Goal: Task Accomplishment & Management: Use online tool/utility

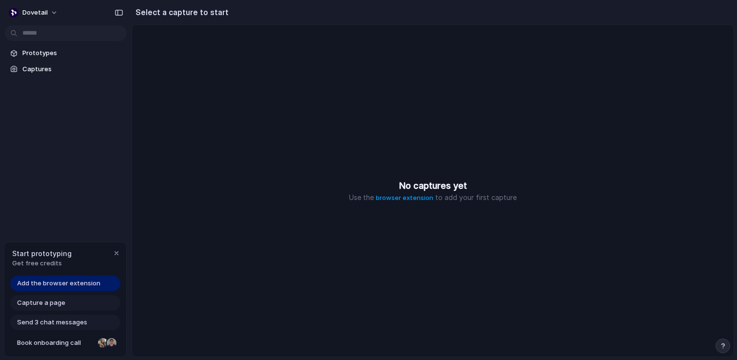
click at [67, 325] on span "Send 3 chat messages" at bounding box center [52, 322] width 70 height 10
click at [66, 305] on div "Capture a page" at bounding box center [65, 303] width 110 height 16
click at [35, 46] on link "Prototypes" at bounding box center [66, 53] width 122 height 15
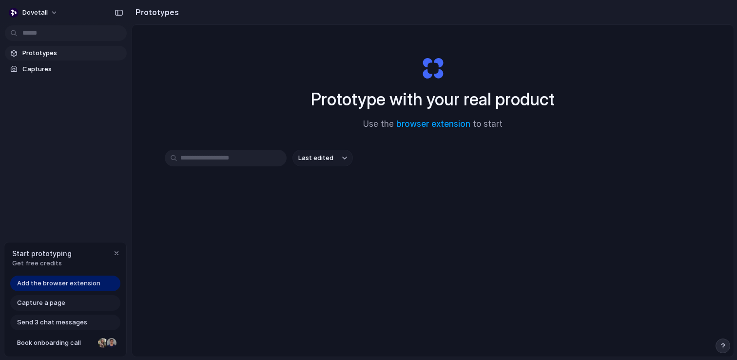
click at [32, 77] on div "Prototypes Captures" at bounding box center [66, 102] width 132 height 204
click at [32, 74] on link "Captures" at bounding box center [66, 69] width 122 height 15
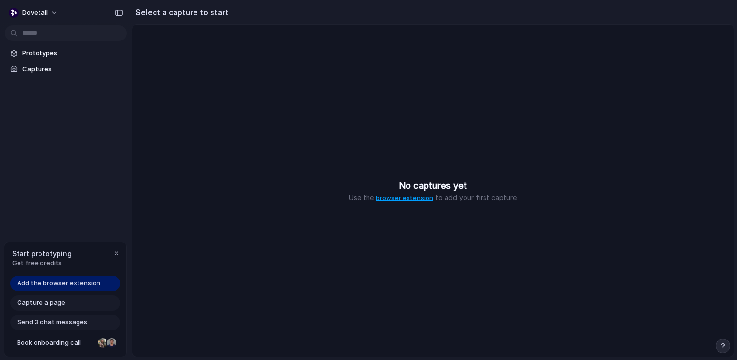
click at [392, 199] on link "browser extension" at bounding box center [405, 197] width 58 height 8
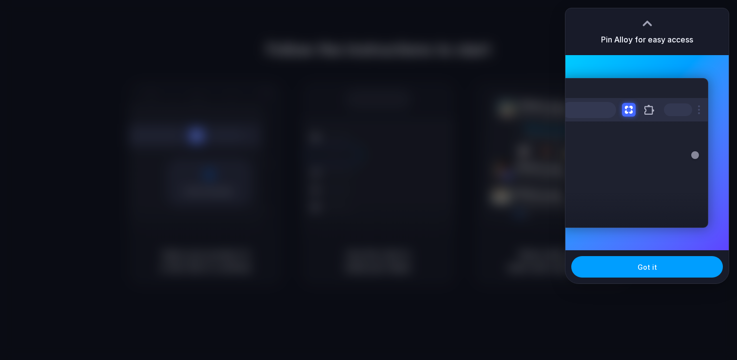
click at [661, 265] on button "Got it" at bounding box center [647, 266] width 152 height 21
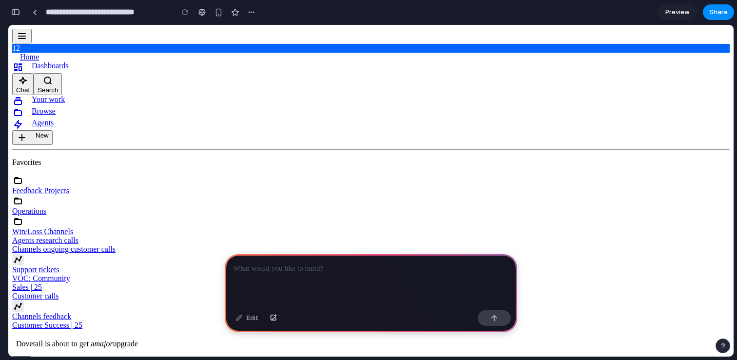
click at [312, 273] on p at bounding box center [370, 269] width 275 height 12
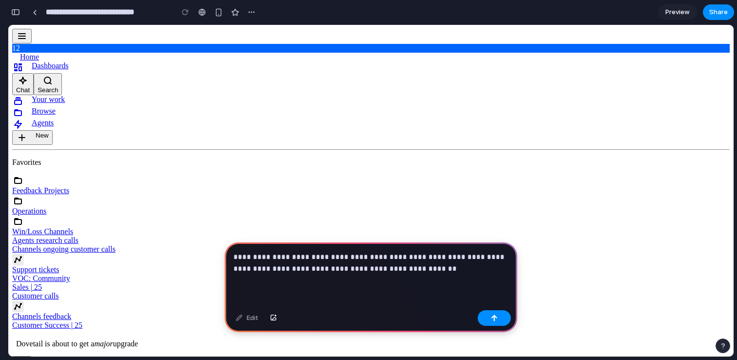
click at [301, 253] on p "**********" at bounding box center [370, 262] width 275 height 23
click at [291, 267] on p "**********" at bounding box center [370, 262] width 275 height 23
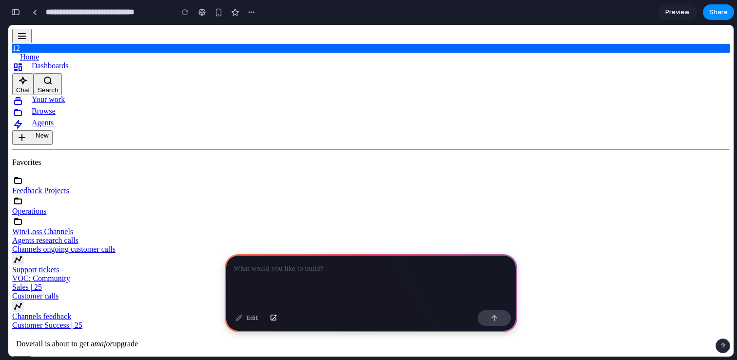
click at [357, 276] on div at bounding box center [371, 280] width 292 height 52
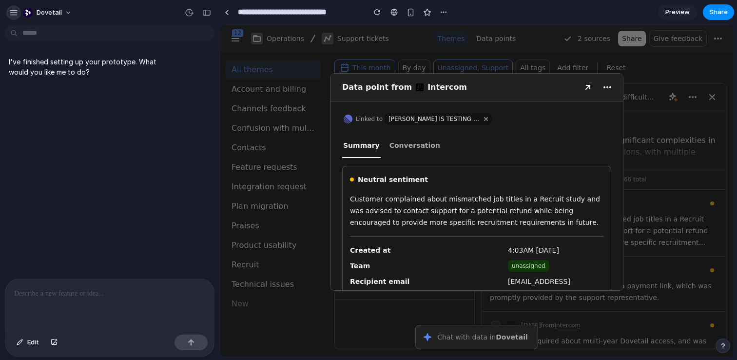
click at [19, 16] on button "button" at bounding box center [13, 12] width 15 height 15
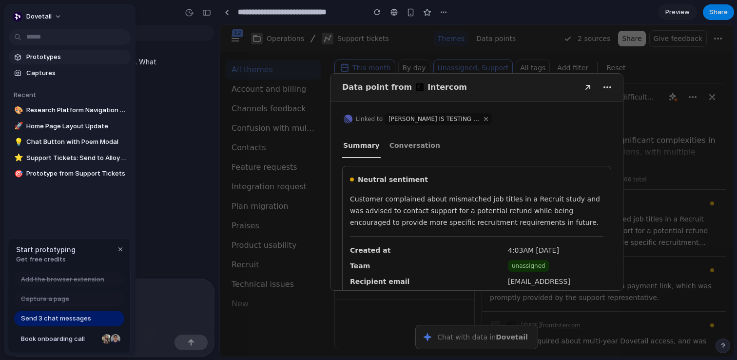
click at [57, 54] on span "Prototypes" at bounding box center [76, 57] width 100 height 10
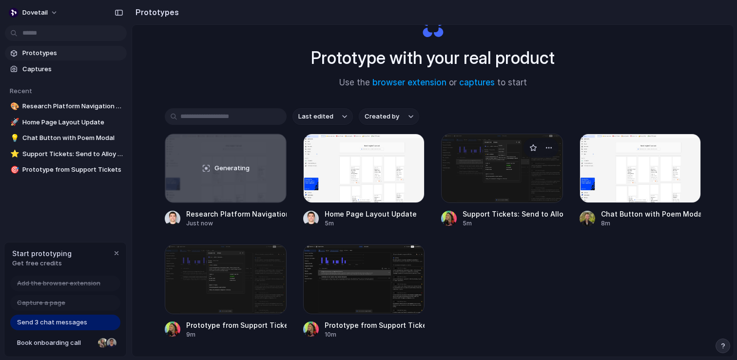
scroll to position [45, 0]
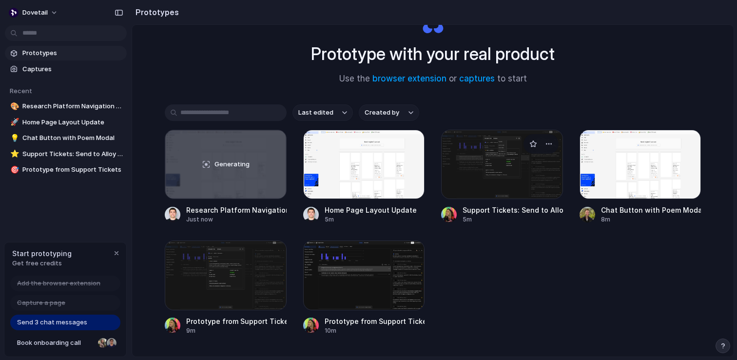
click at [505, 157] on div at bounding box center [502, 164] width 122 height 69
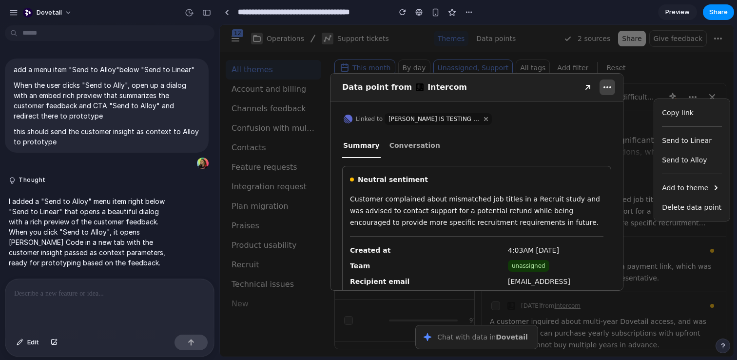
click at [605, 83] on icon "button" at bounding box center [607, 87] width 12 height 12
click at [683, 159] on div "Send to Alloy" at bounding box center [692, 160] width 60 height 12
click at [606, 83] on icon "button" at bounding box center [607, 87] width 12 height 12
click at [609, 88] on icon "button" at bounding box center [607, 87] width 12 height 12
click at [682, 160] on div "Send to Alloy" at bounding box center [692, 160] width 60 height 12
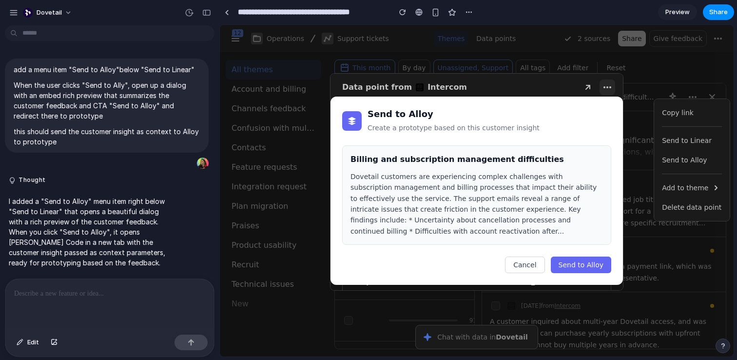
click at [579, 264] on span "Send to Alloy" at bounding box center [581, 265] width 45 height 8
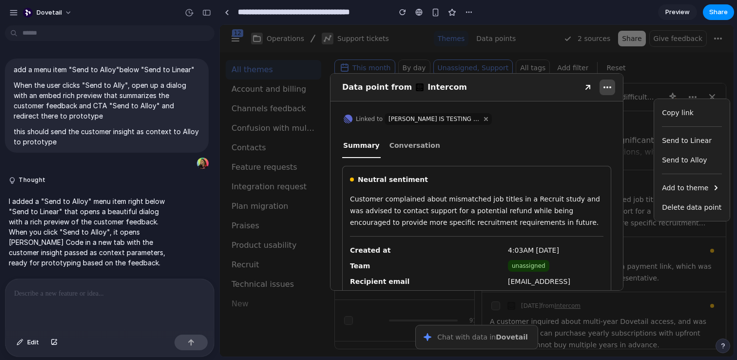
click at [599, 89] on button "button" at bounding box center [607, 87] width 16 height 16
click at [606, 89] on icon "button" at bounding box center [607, 87] width 12 height 12
click at [582, 183] on div "Neutral sentiment" at bounding box center [474, 180] width 257 height 12
click at [656, 66] on div at bounding box center [477, 190] width 514 height 331
click at [627, 97] on div at bounding box center [477, 190] width 514 height 331
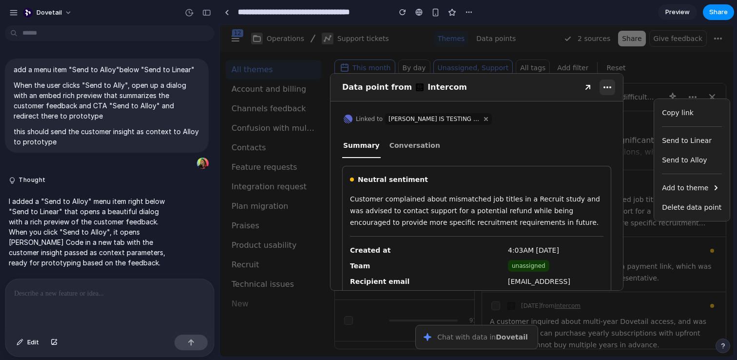
click at [622, 96] on div at bounding box center [477, 190] width 514 height 331
click at [603, 90] on icon "button" at bounding box center [607, 87] width 12 height 12
click at [634, 87] on div at bounding box center [477, 190] width 514 height 331
click at [571, 114] on div "Linked to CHERI IS TESTING AGAIN" at bounding box center [476, 119] width 269 height 12
click at [641, 84] on div at bounding box center [477, 190] width 514 height 331
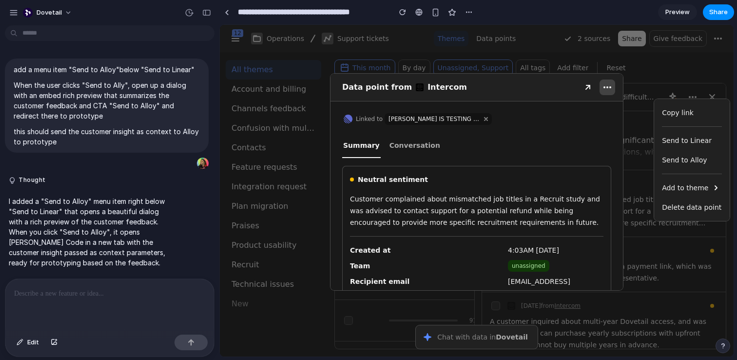
click at [612, 88] on icon "button" at bounding box center [607, 87] width 12 height 12
click at [653, 70] on div at bounding box center [477, 190] width 514 height 331
click at [626, 39] on div at bounding box center [477, 190] width 514 height 331
click at [468, 15] on div "button" at bounding box center [469, 12] width 8 height 8
click at [395, 20] on div "Duplicate Delete" at bounding box center [368, 180] width 737 height 360
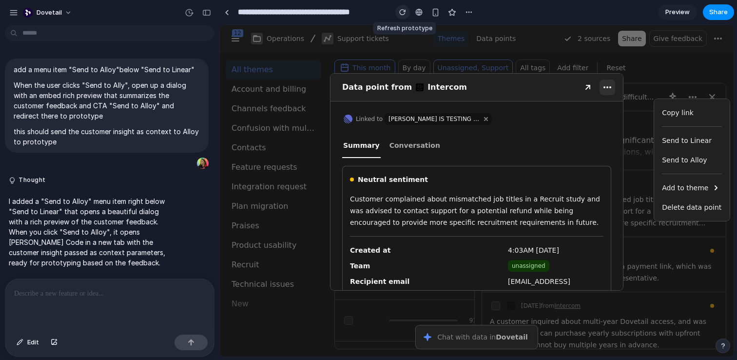
click at [398, 16] on button "button" at bounding box center [402, 12] width 15 height 15
click at [650, 70] on div at bounding box center [477, 190] width 514 height 331
click at [599, 87] on div "Data point from Intercom" at bounding box center [476, 87] width 292 height 27
click at [609, 89] on icon "button" at bounding box center [607, 87] width 12 height 12
click at [670, 152] on div "Send to Alloy" at bounding box center [692, 159] width 68 height 19
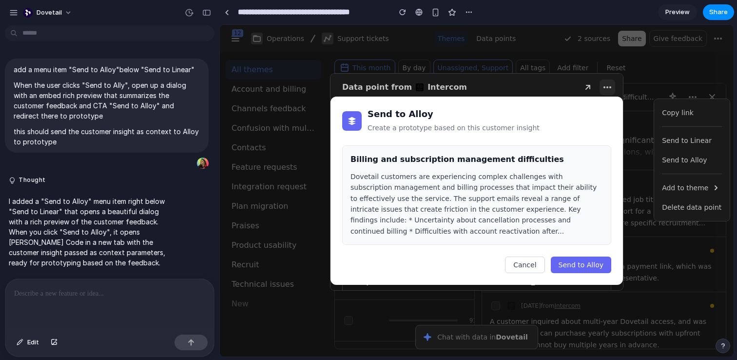
click at [576, 186] on div "Dovetail customers are experiencing complex challenges with subscription manage…" at bounding box center [476, 203] width 252 height 65
click at [539, 173] on div "Dovetail customers are experiencing complex challenges with subscription manage…" at bounding box center [476, 203] width 252 height 65
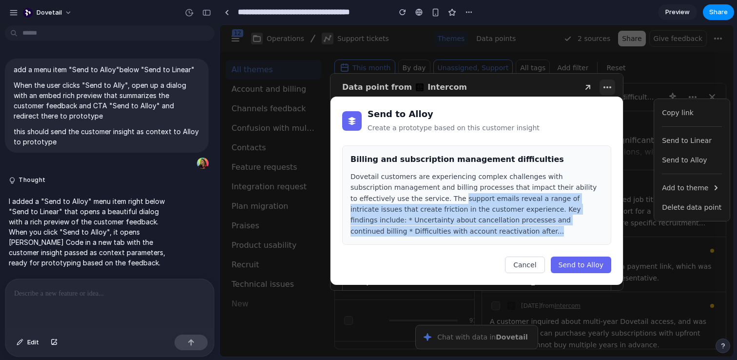
drag, startPoint x: 389, startPoint y: 193, endPoint x: 453, endPoint y: 231, distance: 74.3
click at [453, 231] on div "Dovetail customers are experiencing complex challenges with subscription manage…" at bounding box center [476, 203] width 252 height 65
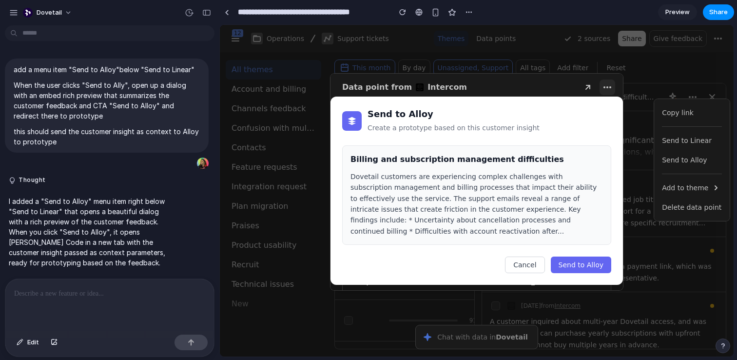
click at [447, 232] on div "Dovetail customers are experiencing complex challenges with subscription manage…" at bounding box center [476, 203] width 252 height 65
click at [80, 299] on div at bounding box center [109, 305] width 209 height 52
click at [34, 339] on span "Edit" at bounding box center [33, 342] width 12 height 10
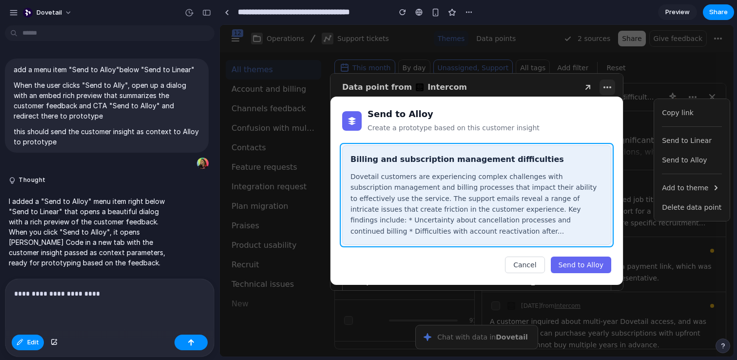
click at [482, 151] on div at bounding box center [476, 190] width 513 height 331
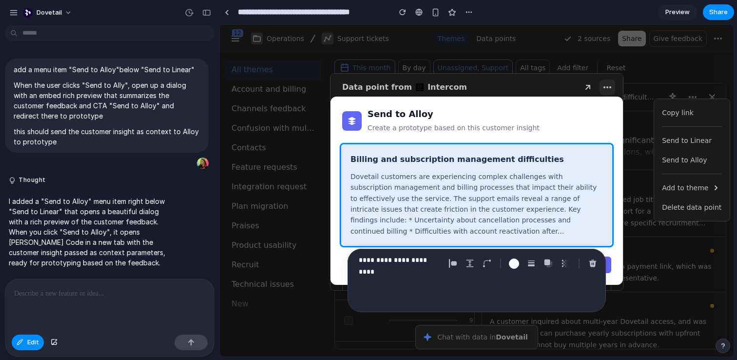
click at [93, 310] on div at bounding box center [109, 305] width 209 height 52
click at [412, 285] on div "**********" at bounding box center [477, 280] width 258 height 63
click at [415, 258] on p "**********" at bounding box center [400, 260] width 82 height 12
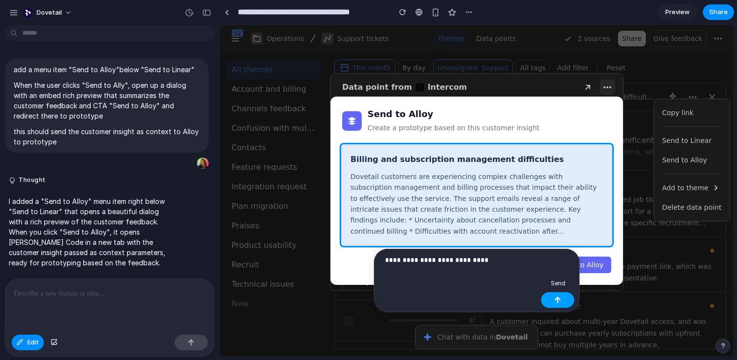
click at [560, 298] on div "button" at bounding box center [557, 299] width 7 height 7
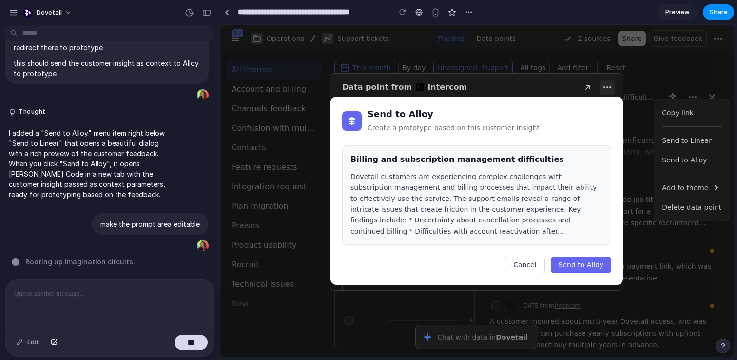
click at [408, 208] on div "Dovetail customers are experiencing complex challenges with subscription manage…" at bounding box center [476, 203] width 252 height 65
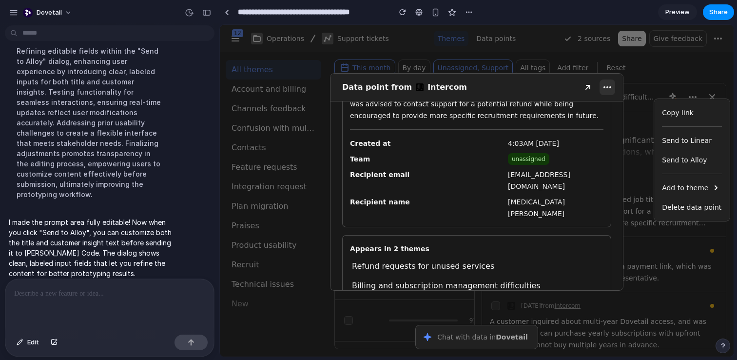
scroll to position [0, 0]
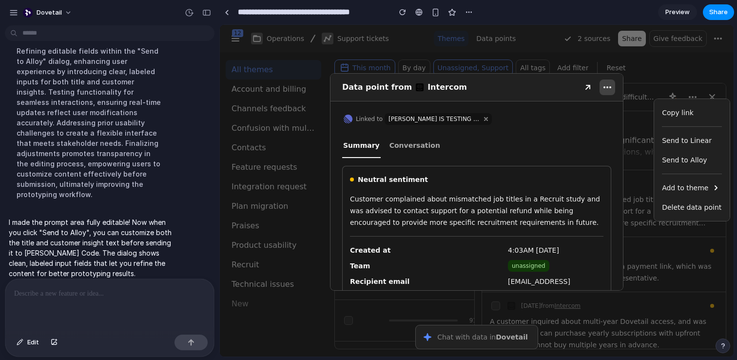
click at [607, 85] on icon "button" at bounding box center [607, 87] width 12 height 12
click at [641, 91] on div at bounding box center [477, 190] width 514 height 331
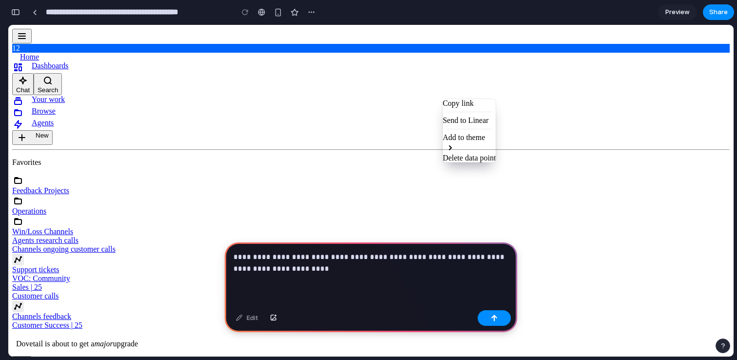
click at [346, 258] on p "**********" at bounding box center [370, 262] width 275 height 23
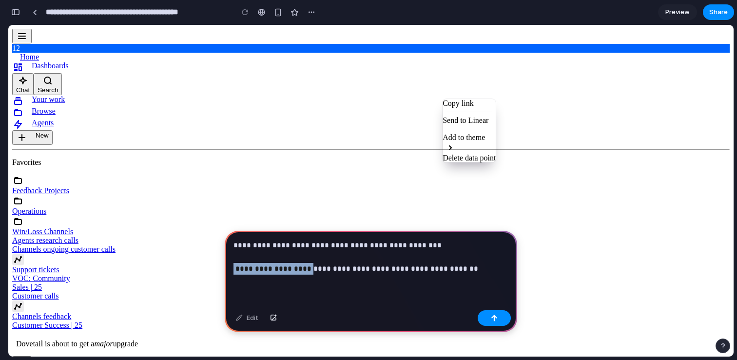
click at [299, 270] on p "**********" at bounding box center [370, 256] width 275 height 35
click at [419, 272] on p "**********" at bounding box center [370, 256] width 275 height 35
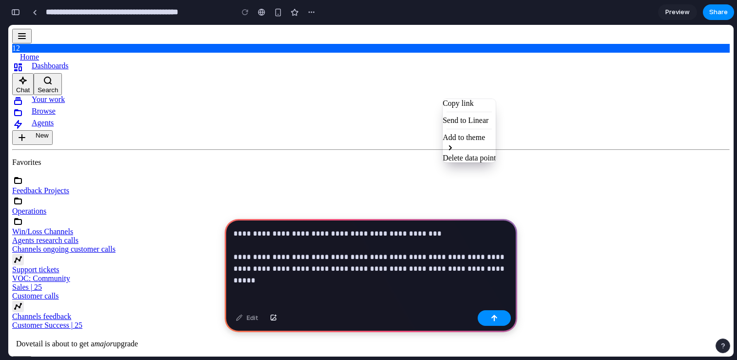
click at [449, 269] on p "**********" at bounding box center [370, 251] width 275 height 47
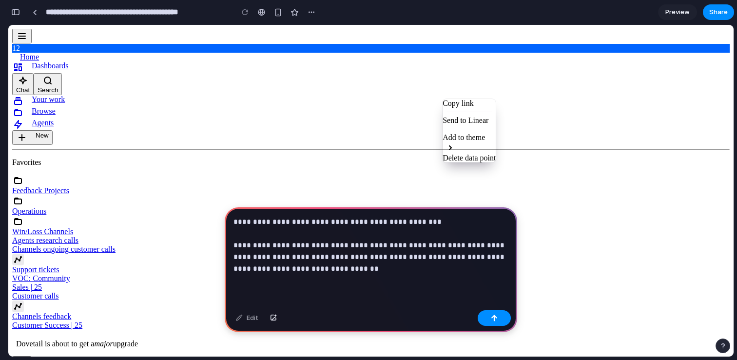
click at [416, 258] on p "**********" at bounding box center [370, 245] width 275 height 58
drag, startPoint x: 443, startPoint y: 258, endPoint x: 418, endPoint y: 257, distance: 25.3
click at [418, 257] on p "**********" at bounding box center [370, 245] width 275 height 58
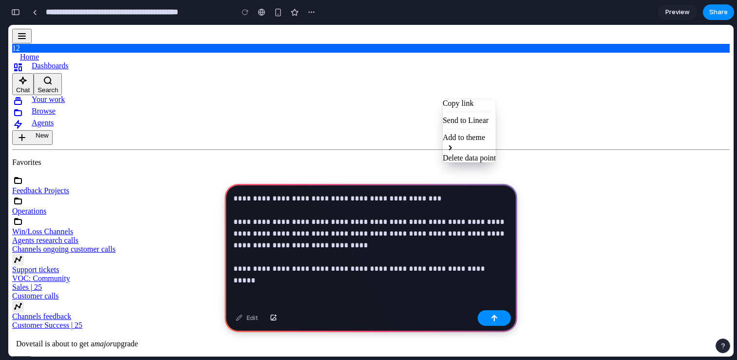
click at [343, 294] on div "**********" at bounding box center [371, 245] width 292 height 122
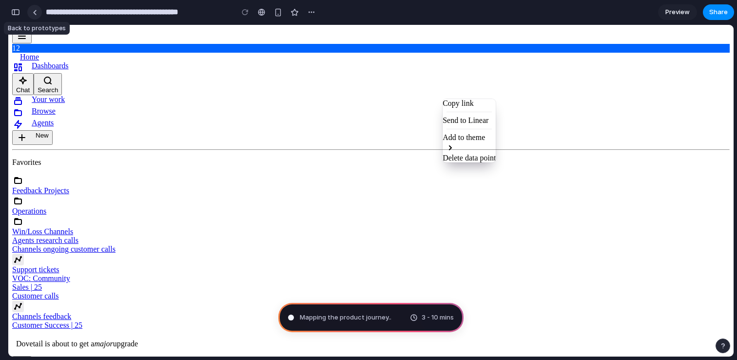
click at [38, 14] on link at bounding box center [34, 12] width 15 height 15
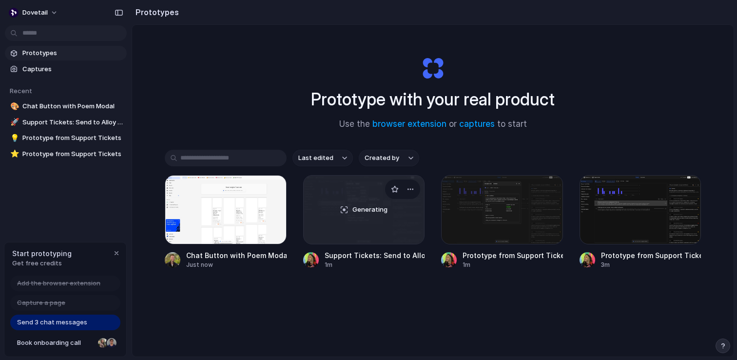
click at [372, 224] on div "Generating" at bounding box center [364, 209] width 121 height 68
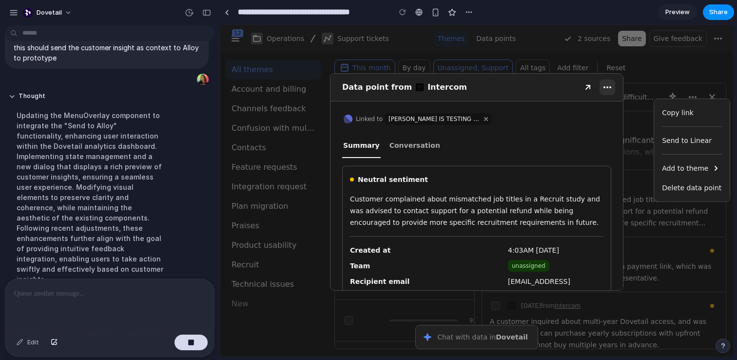
scroll to position [107, 0]
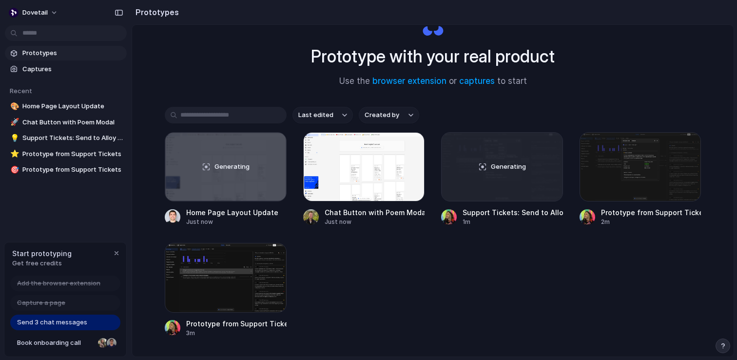
scroll to position [42, 0]
click at [257, 280] on div at bounding box center [226, 277] width 122 height 69
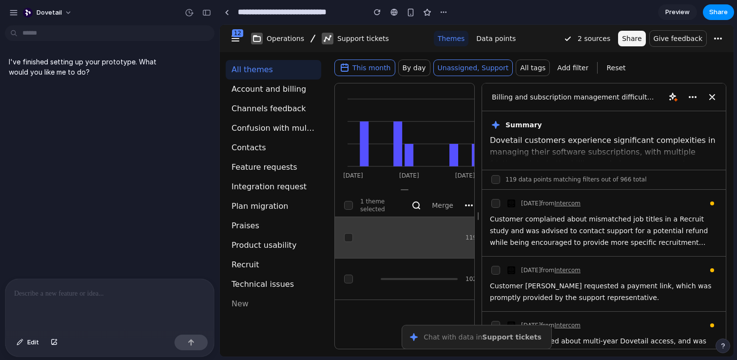
drag, startPoint x: 221, startPoint y: 189, endPoint x: 170, endPoint y: 182, distance: 51.6
click at [220, 182] on html "12 Dashboards Chat Search Your work Browse Agents New Contacts Notifications Se…" at bounding box center [477, 198] width 514 height 347
click at [444, 13] on div "button" at bounding box center [444, 12] width 8 height 8
click at [513, 10] on div "Duplicate Delete" at bounding box center [368, 180] width 737 height 360
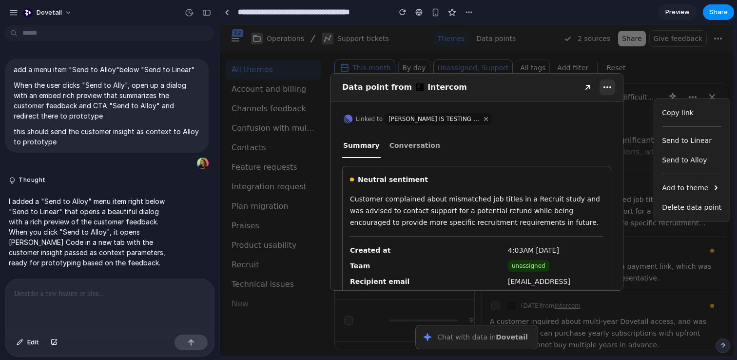
scroll to position [140, 0]
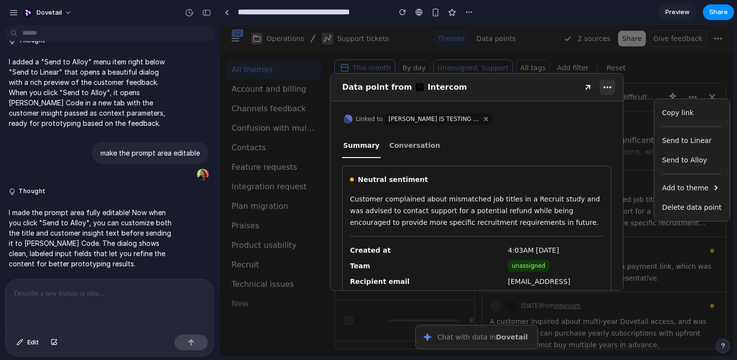
click at [679, 156] on div "Send to Alloy" at bounding box center [692, 160] width 60 height 12
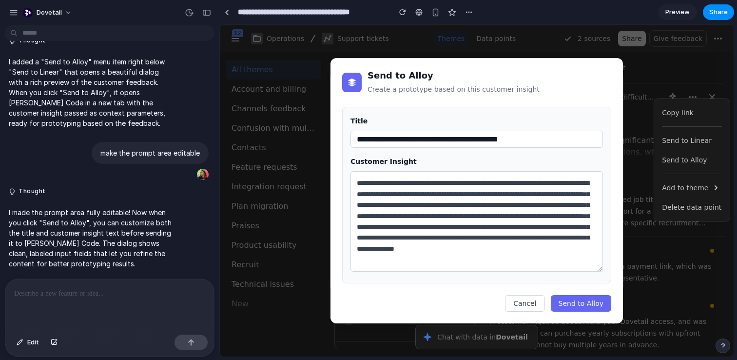
click at [505, 224] on textarea "**********" at bounding box center [476, 221] width 252 height 100
click at [487, 165] on label "Customer Insight" at bounding box center [476, 161] width 252 height 12
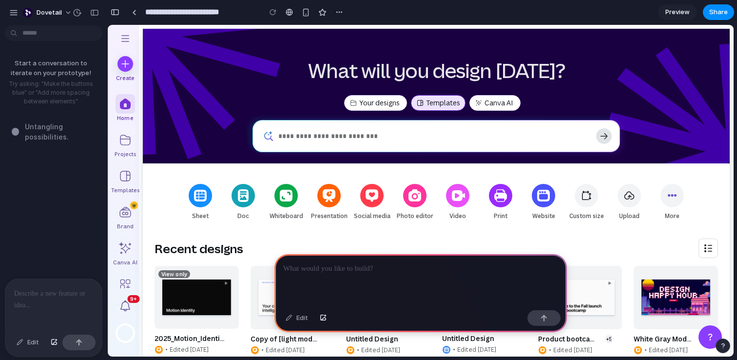
click at [62, 171] on div "Start a conversation to iterate on your prototype! Try asking: "Make the button…" at bounding box center [50, 153] width 101 height 249
click at [17, 304] on div at bounding box center [53, 305] width 97 height 52
click at [56, 291] on p at bounding box center [53, 294] width 79 height 12
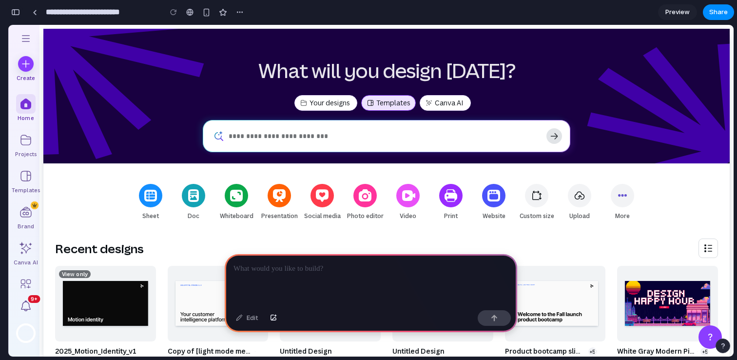
click at [22, 12] on button "button" at bounding box center [16, 12] width 16 height 16
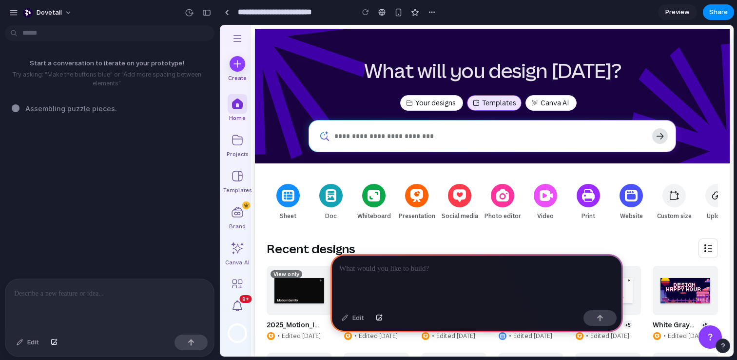
click at [153, 301] on div at bounding box center [109, 305] width 209 height 52
